Goal: Transaction & Acquisition: Obtain resource

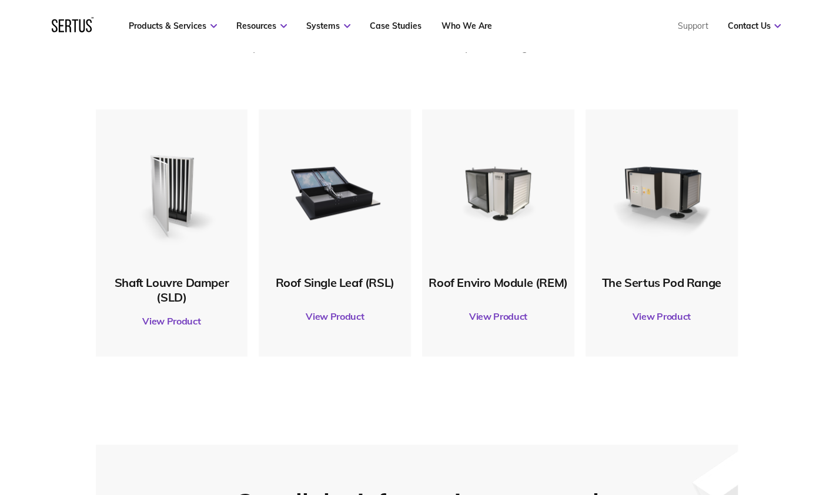
scroll to position [619, 0]
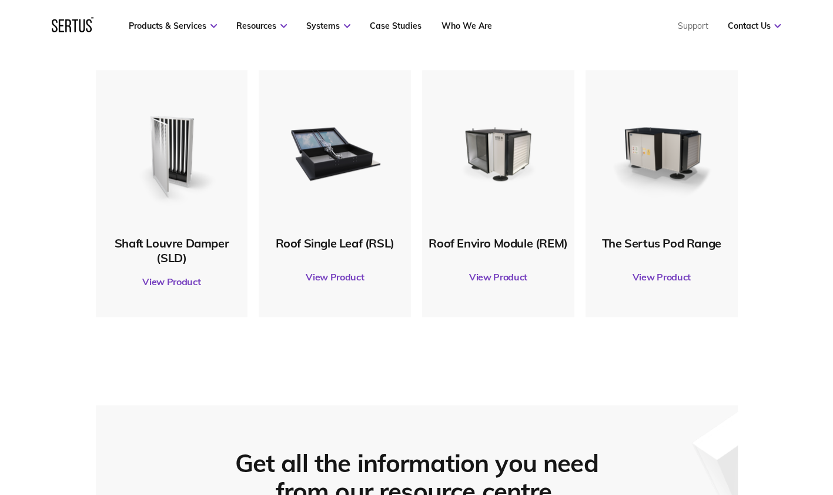
click at [329, 276] on link "View Product" at bounding box center [334, 276] width 140 height 33
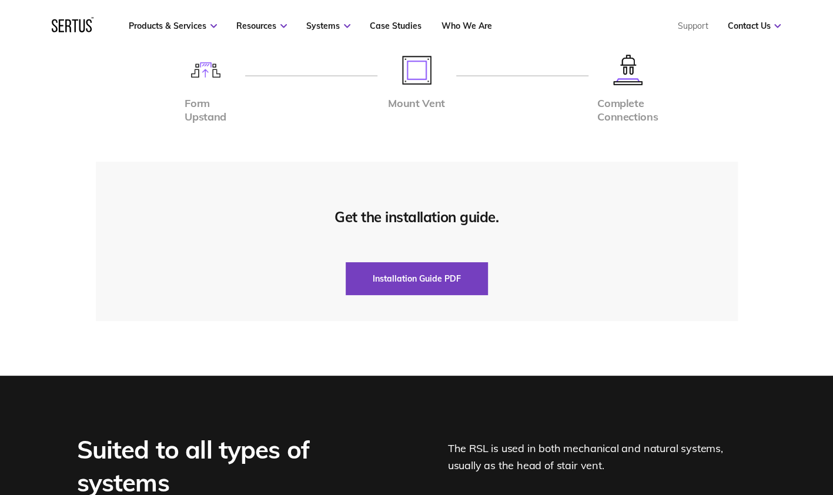
scroll to position [2964, 0]
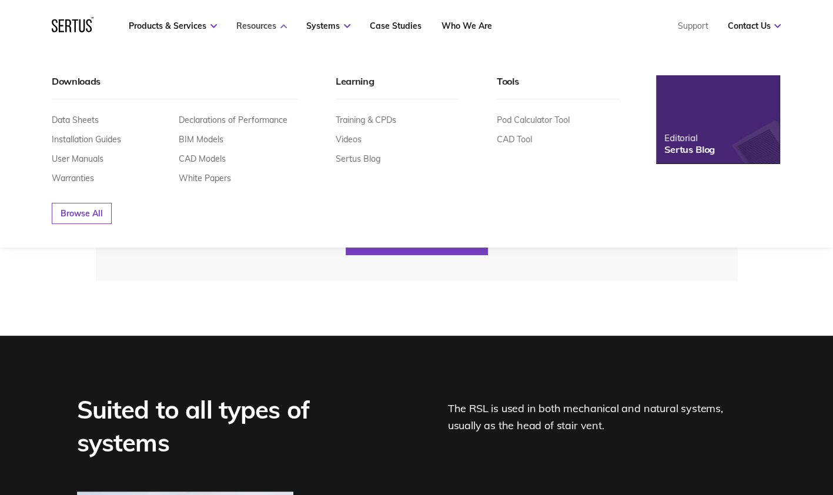
click at [274, 28] on link "Resources" at bounding box center [261, 26] width 51 height 11
click at [74, 119] on link "Data Sheets" at bounding box center [75, 120] width 47 height 11
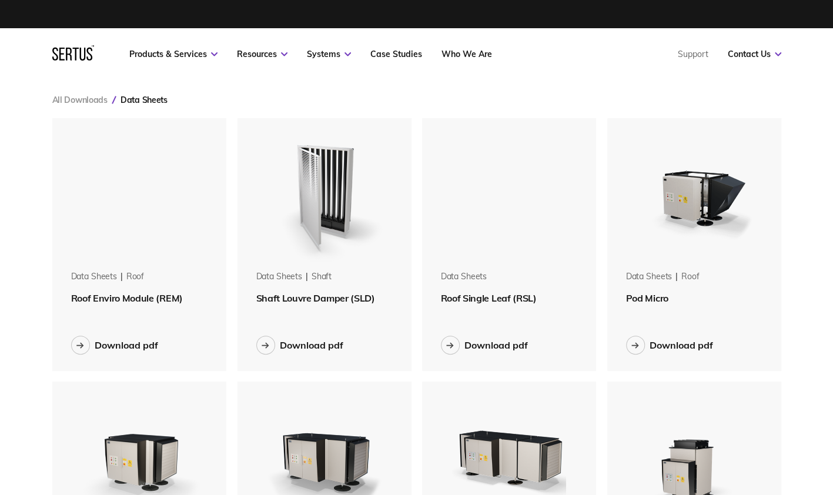
scroll to position [1595, 746]
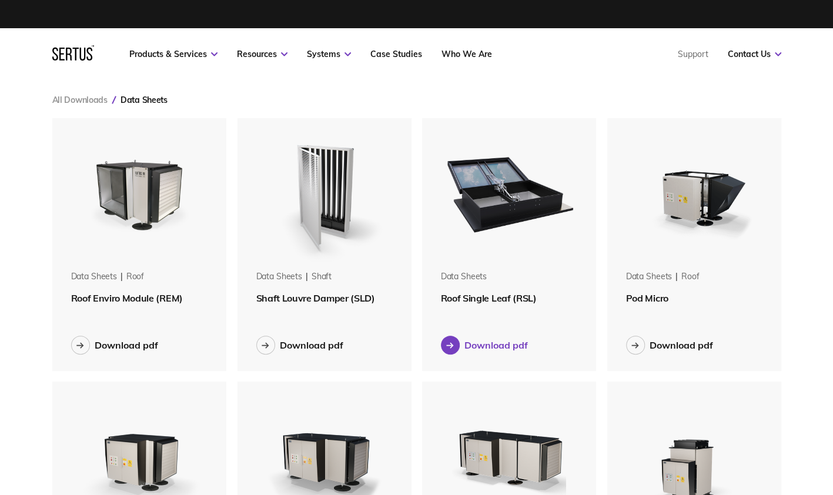
click at [493, 346] on div "Download pdf" at bounding box center [495, 345] width 63 height 12
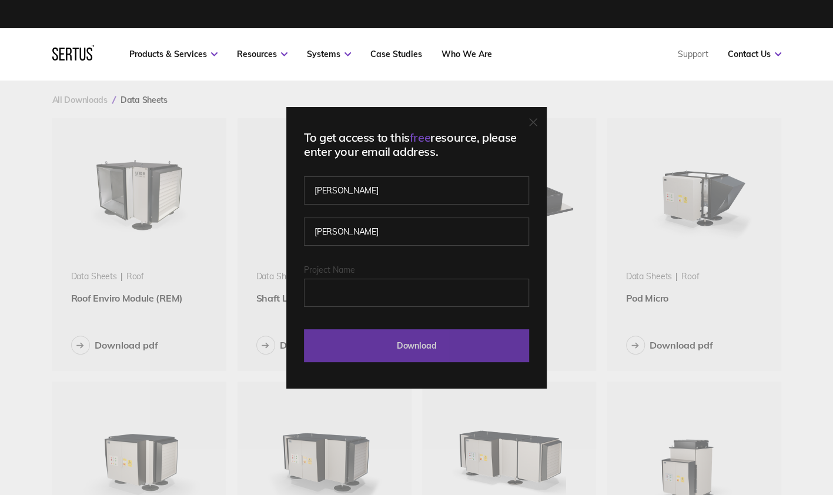
click at [428, 342] on input "Download" at bounding box center [416, 345] width 225 height 33
